Goal: Navigation & Orientation: Find specific page/section

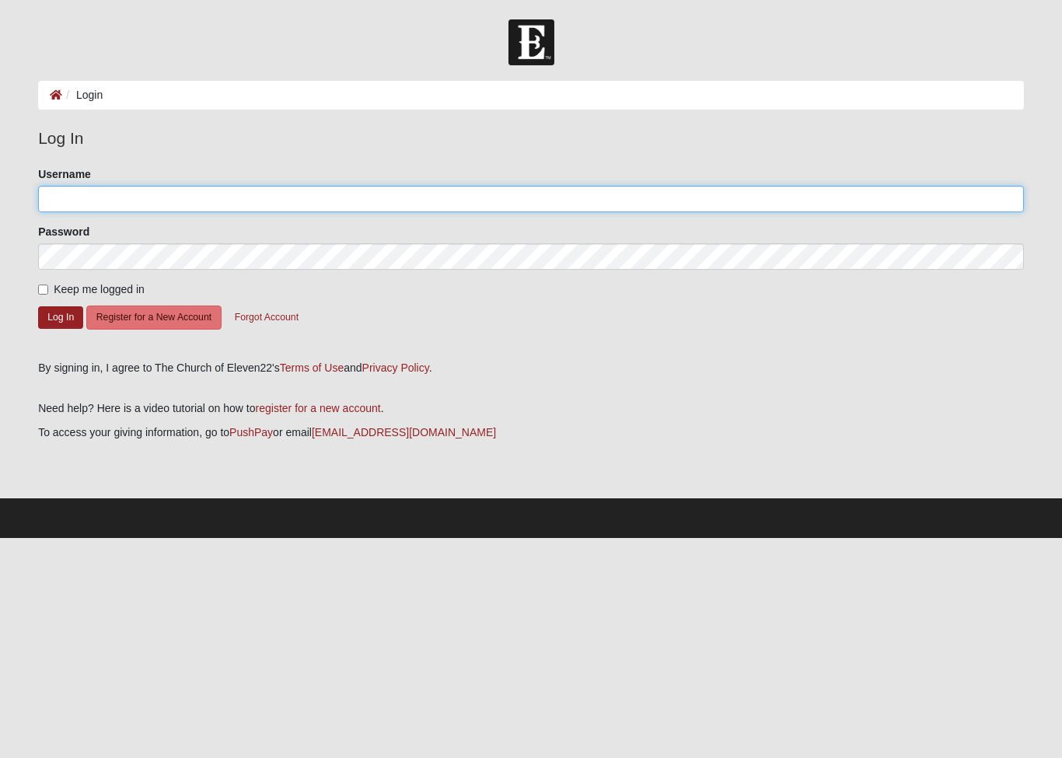
click at [896, 195] on input "Username" at bounding box center [531, 199] width 986 height 26
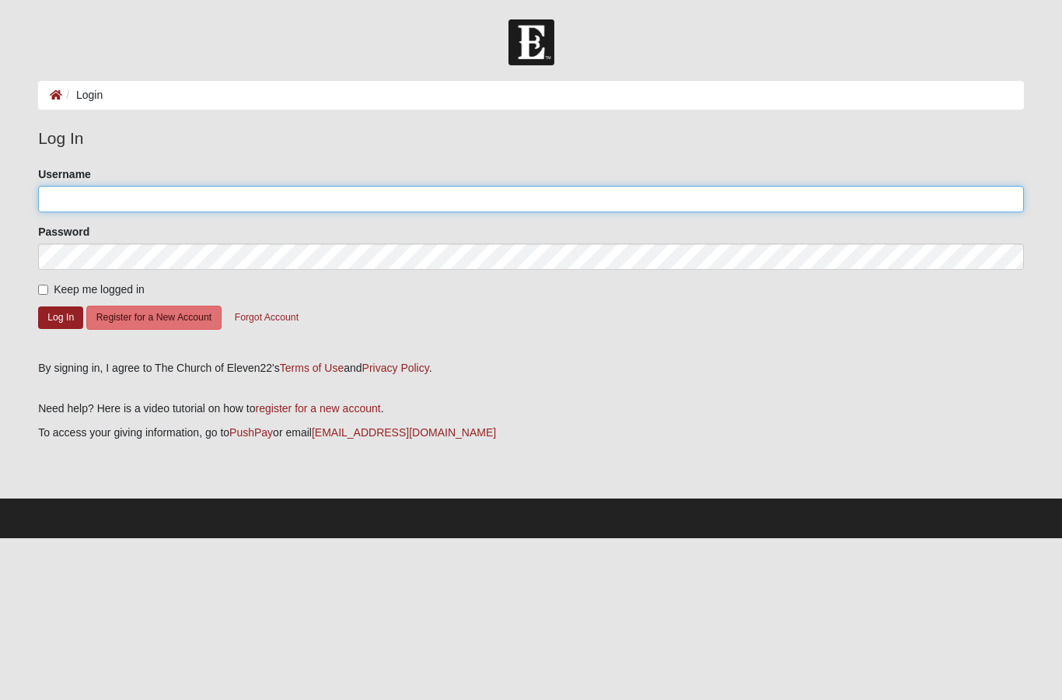
type input "SamU"
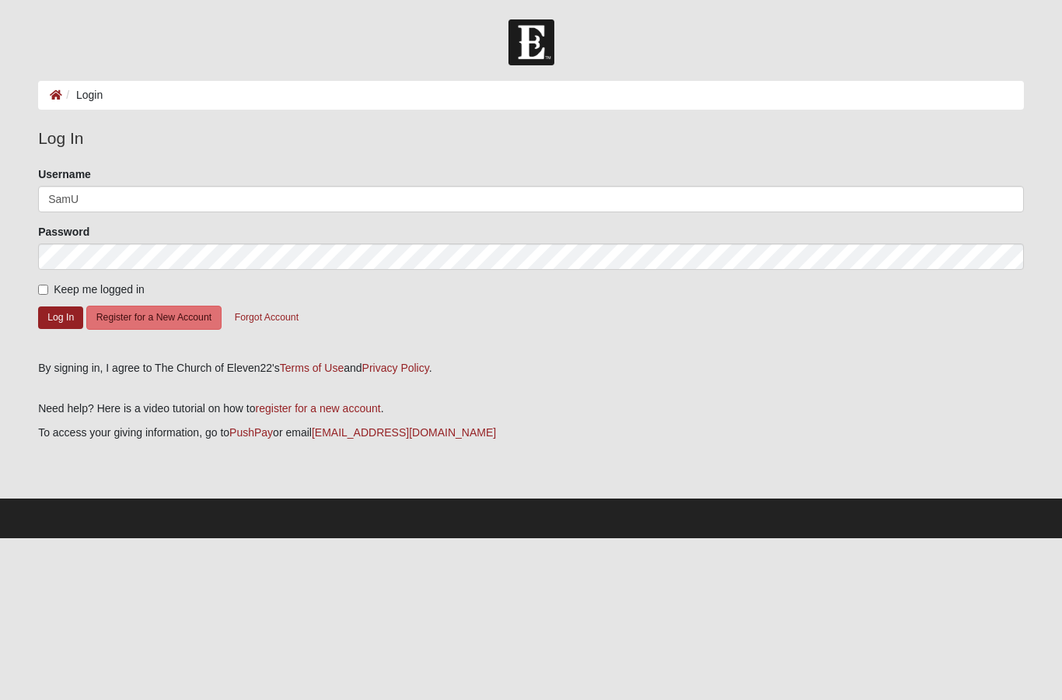
click at [40, 288] on input "Keep me logged in" at bounding box center [43, 290] width 10 height 10
checkbox input "true"
click at [51, 322] on button "Log In" at bounding box center [60, 317] width 45 height 23
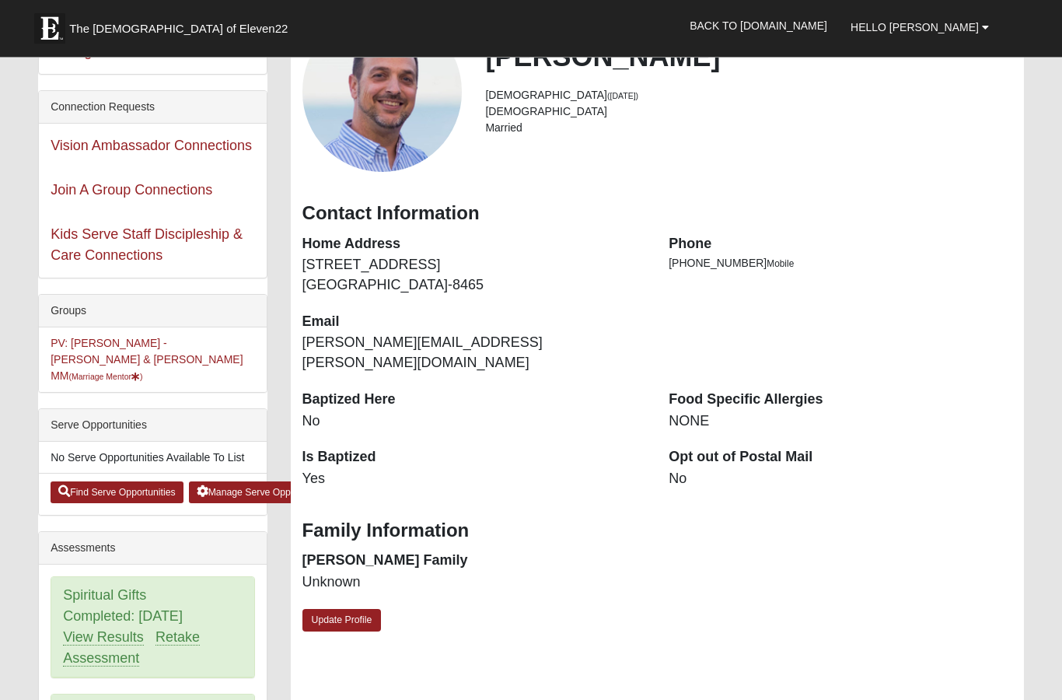
scroll to position [150, 0]
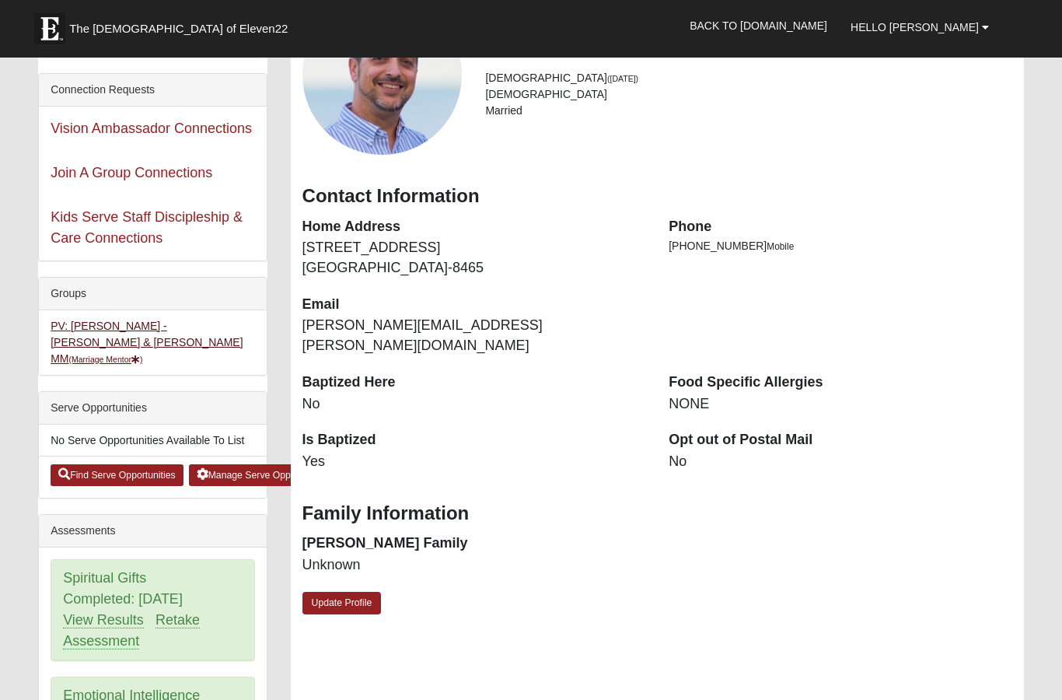
click at [79, 326] on link "PV: [PERSON_NAME] - [PERSON_NAME] & [PERSON_NAME] MM (Marriage Mentor )" at bounding box center [147, 342] width 192 height 45
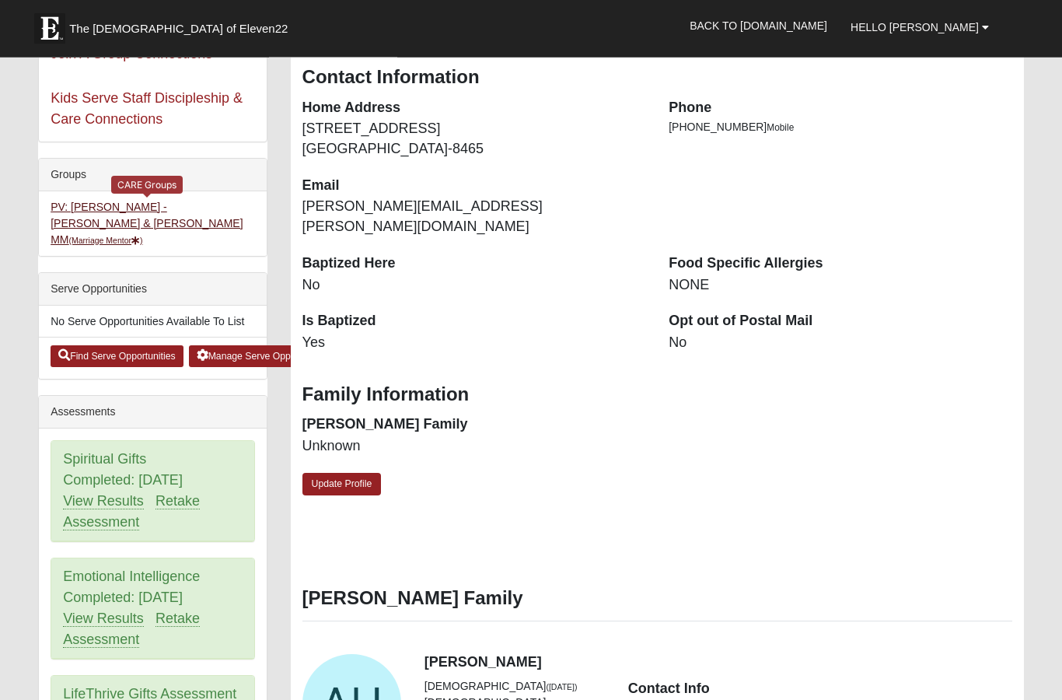
scroll to position [0, 0]
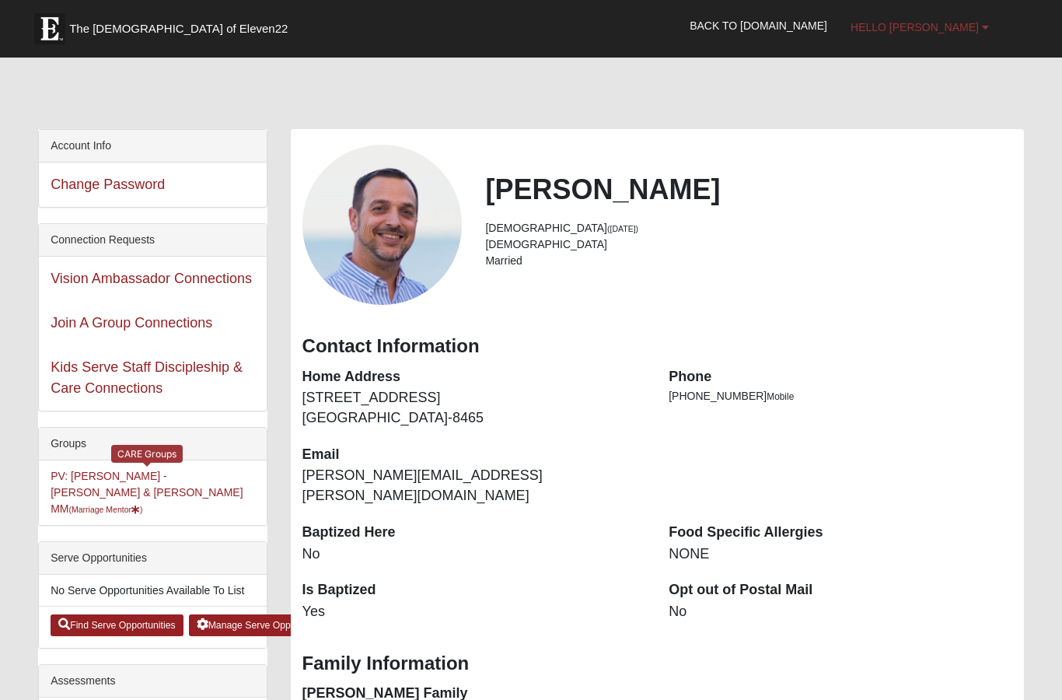
click at [961, 32] on span "Hello [PERSON_NAME]" at bounding box center [915, 27] width 128 height 12
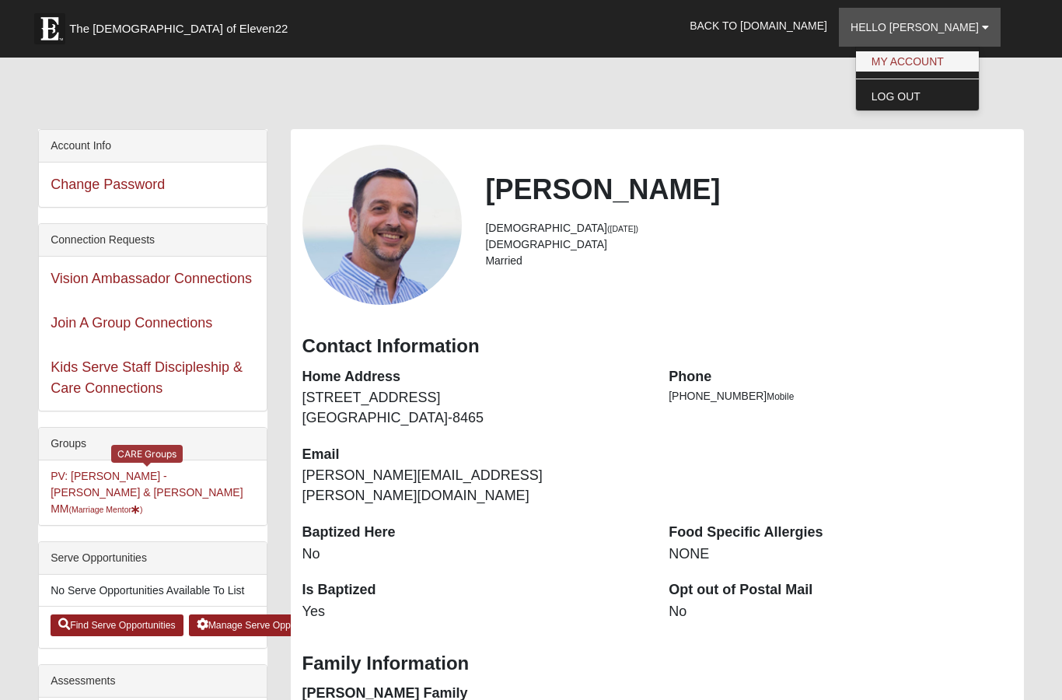
click at [943, 59] on link "My Account" at bounding box center [917, 61] width 123 height 20
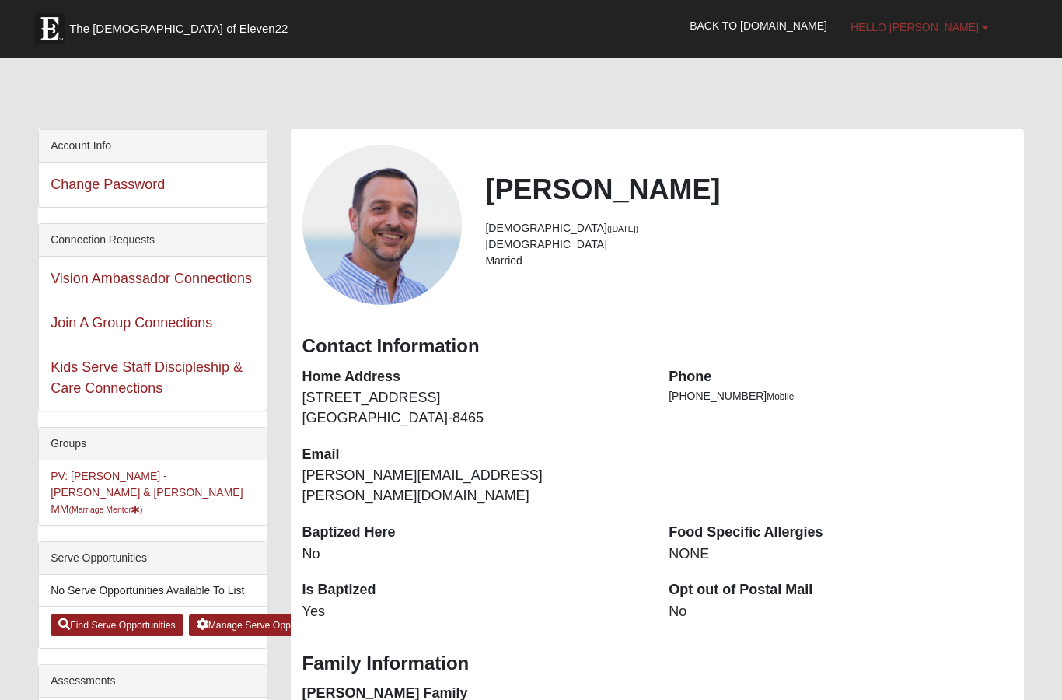
click at [942, 21] on span "Hello [PERSON_NAME]" at bounding box center [915, 27] width 128 height 12
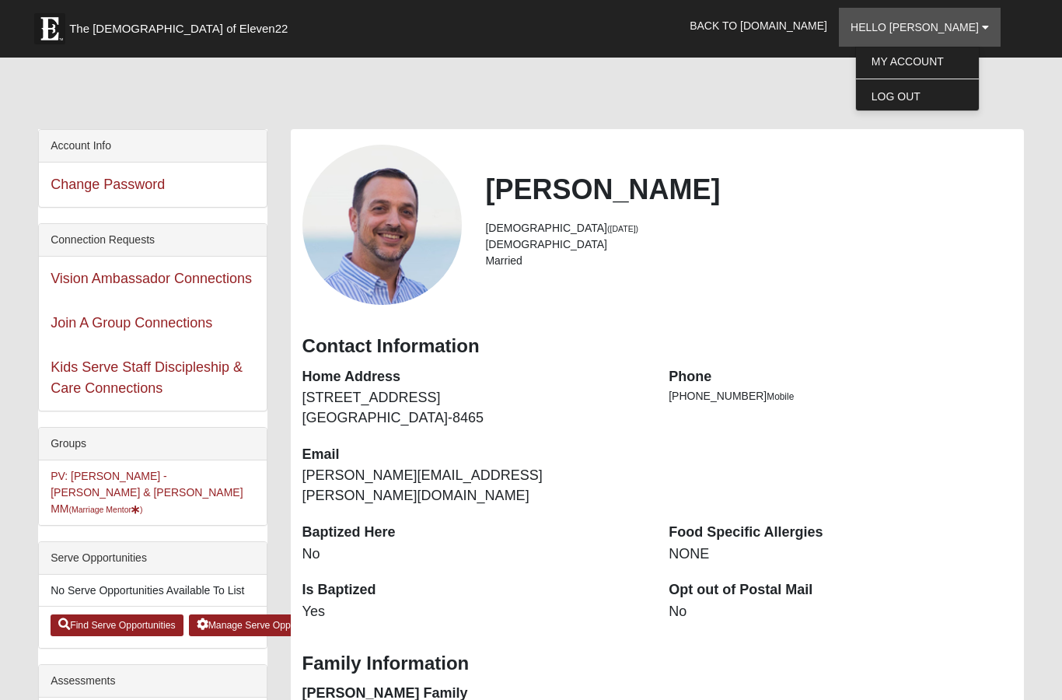
click at [933, 68] on link "My Account" at bounding box center [917, 61] width 123 height 20
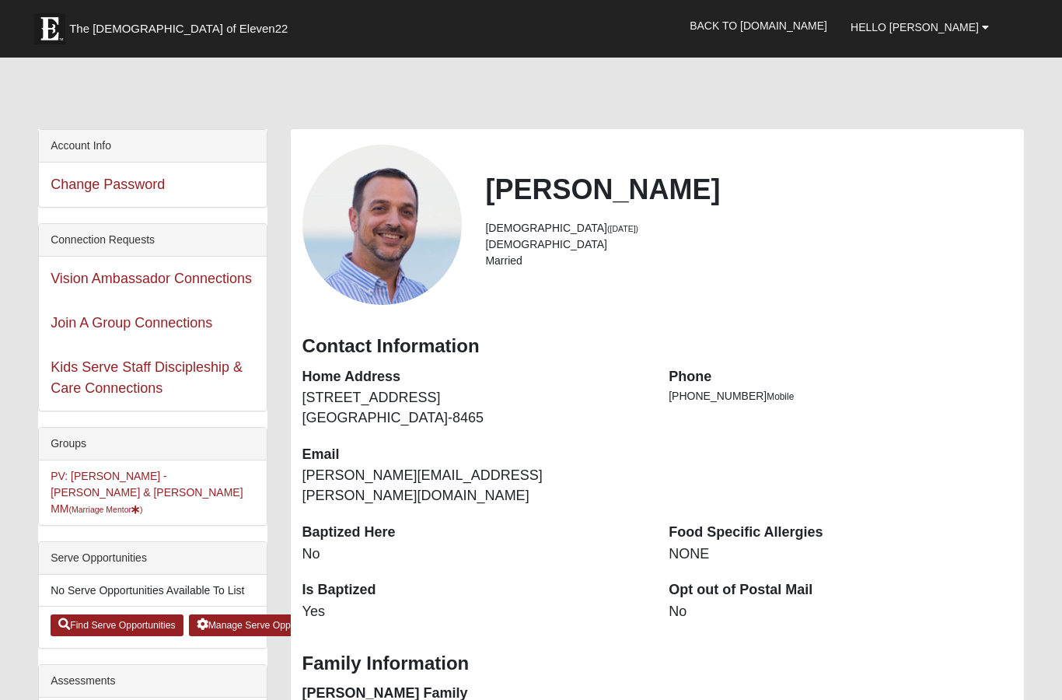
click at [126, 27] on span "The [DEMOGRAPHIC_DATA] of Eleven22" at bounding box center [178, 29] width 219 height 16
